Goal: Transaction & Acquisition: Purchase product/service

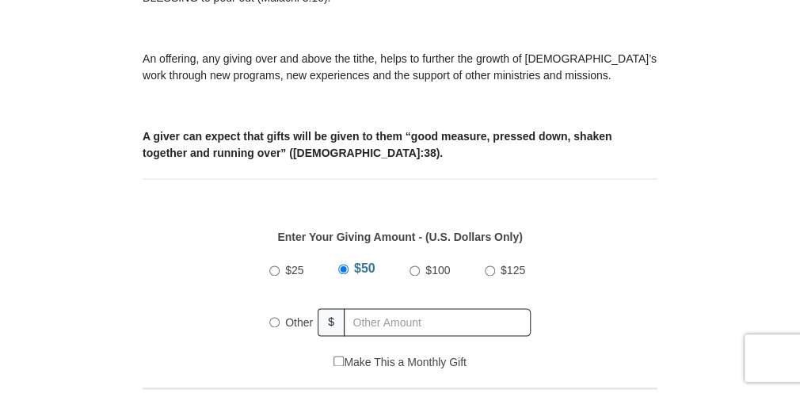
scroll to position [697, 0]
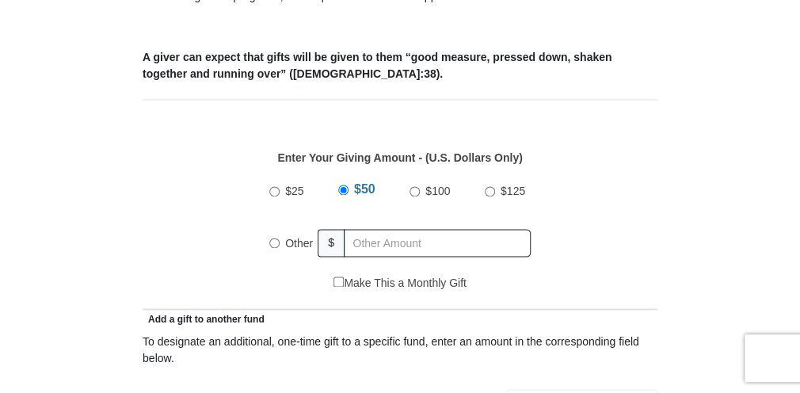
click at [268, 218] on div "$25 $50 $100 $125 Other $" at bounding box center [399, 223] width 277 height 103
click at [276, 238] on input "Other" at bounding box center [274, 243] width 10 height 10
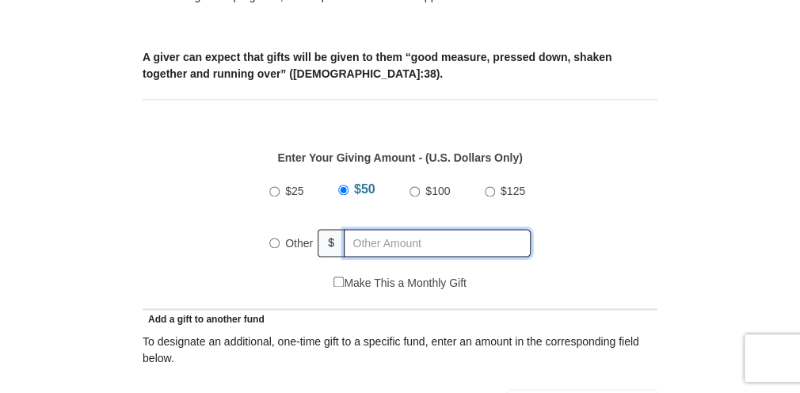
radio input "true"
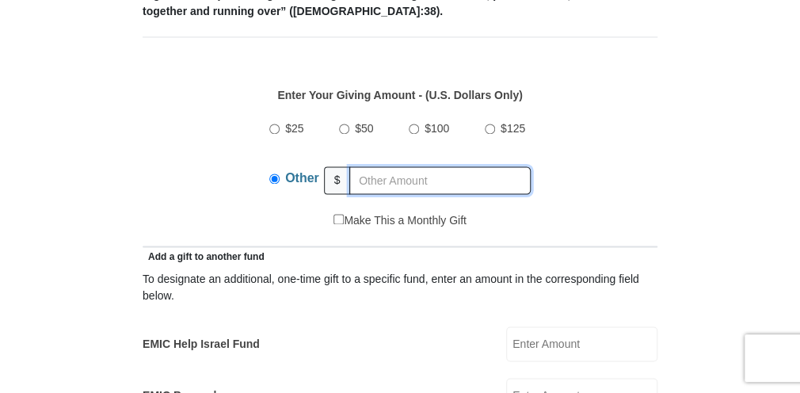
scroll to position [1014, 0]
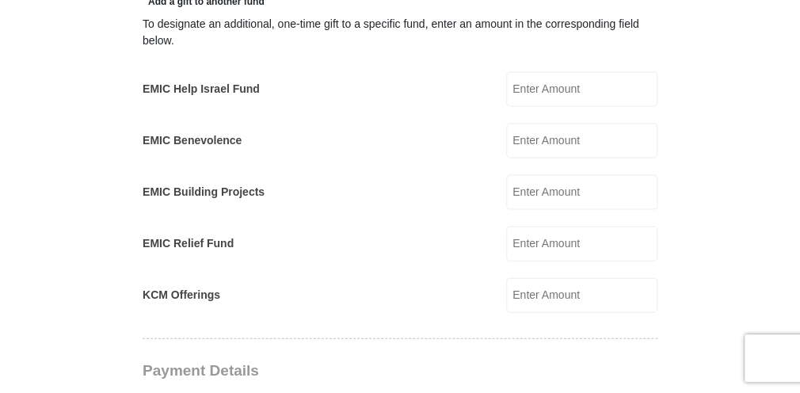
click at [551, 72] on input "EMIC Help Israel Fund" at bounding box center [581, 89] width 151 height 35
type input "5"
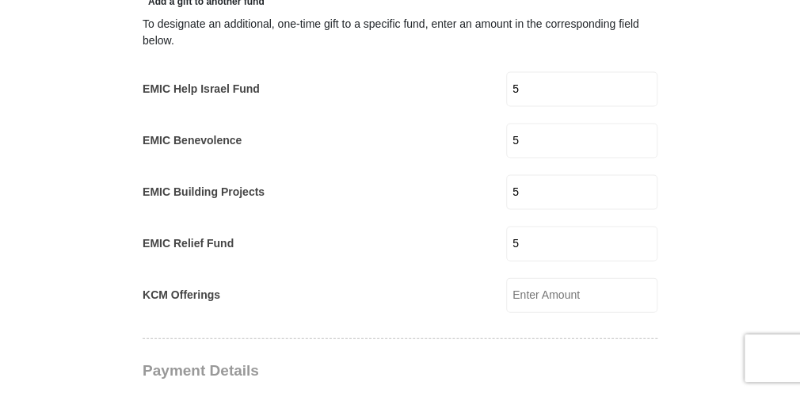
type input "10"
type input "[PERSON_NAME]"
type input "[PERSON_NAME][EMAIL_ADDRESS][PERSON_NAME][DOMAIN_NAME]"
select select "CA"
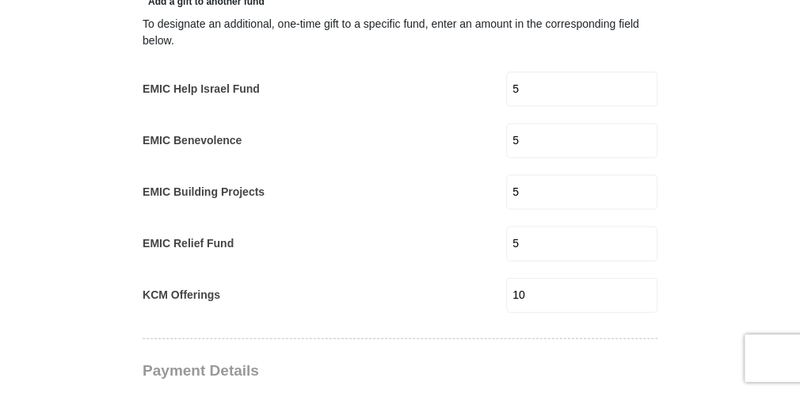
type input "[STREET_ADDRESS]"
type input "Portugal Cove-[GEOGRAPHIC_DATA]"
type input "A1M 2A4"
type input "7098952183"
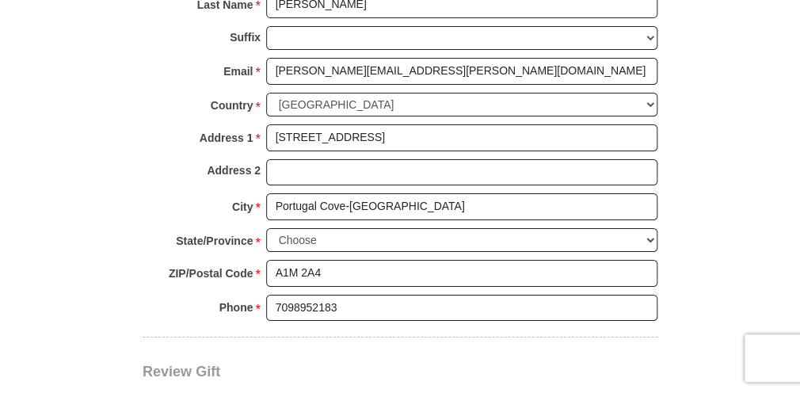
scroll to position [1901, 0]
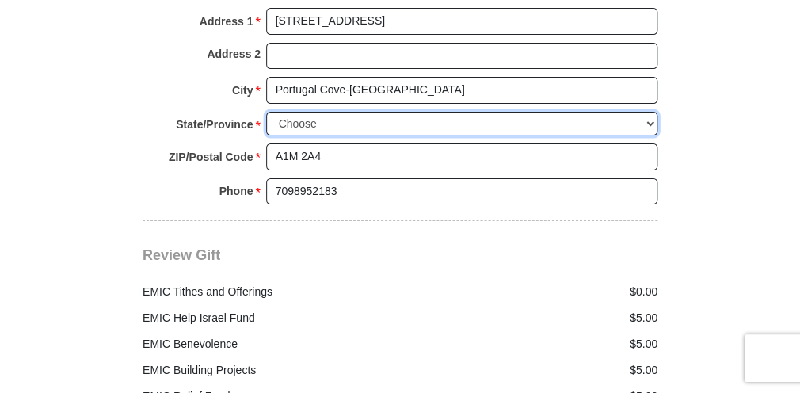
click at [326, 112] on select "Choose [GEOGRAPHIC_DATA] [GEOGRAPHIC_DATA] [GEOGRAPHIC_DATA] [GEOGRAPHIC_DATA] …" at bounding box center [461, 124] width 391 height 25
select select "NL"
click at [266, 112] on select "Choose [GEOGRAPHIC_DATA] [GEOGRAPHIC_DATA] [GEOGRAPHIC_DATA] [GEOGRAPHIC_DATA] …" at bounding box center [461, 124] width 391 height 25
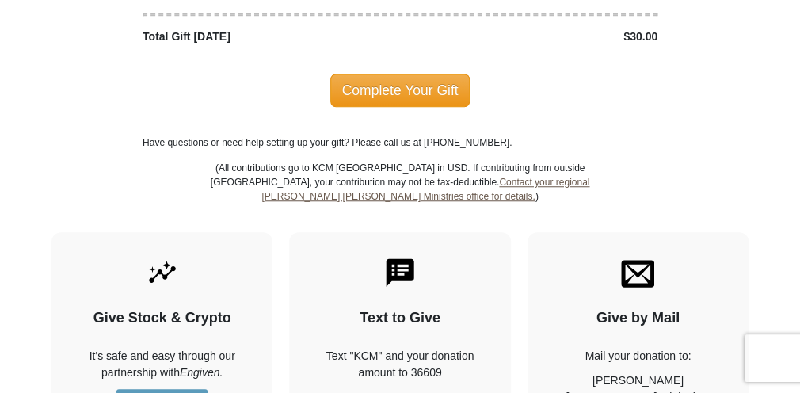
scroll to position [2091, 0]
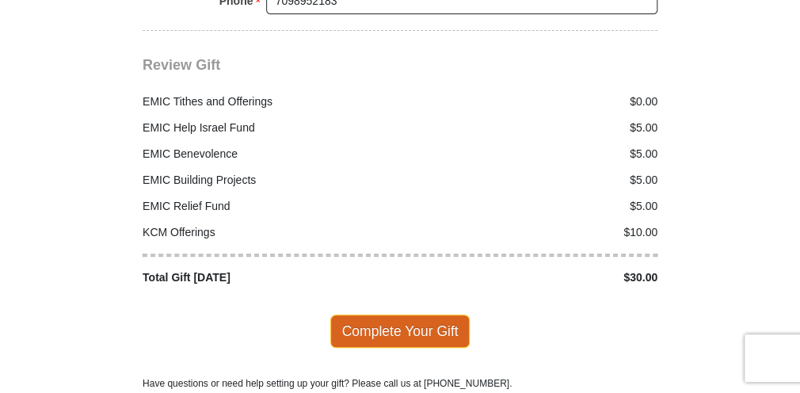
click at [384, 314] on span "Complete Your Gift" at bounding box center [400, 330] width 140 height 33
